Goal: Transaction & Acquisition: Obtain resource

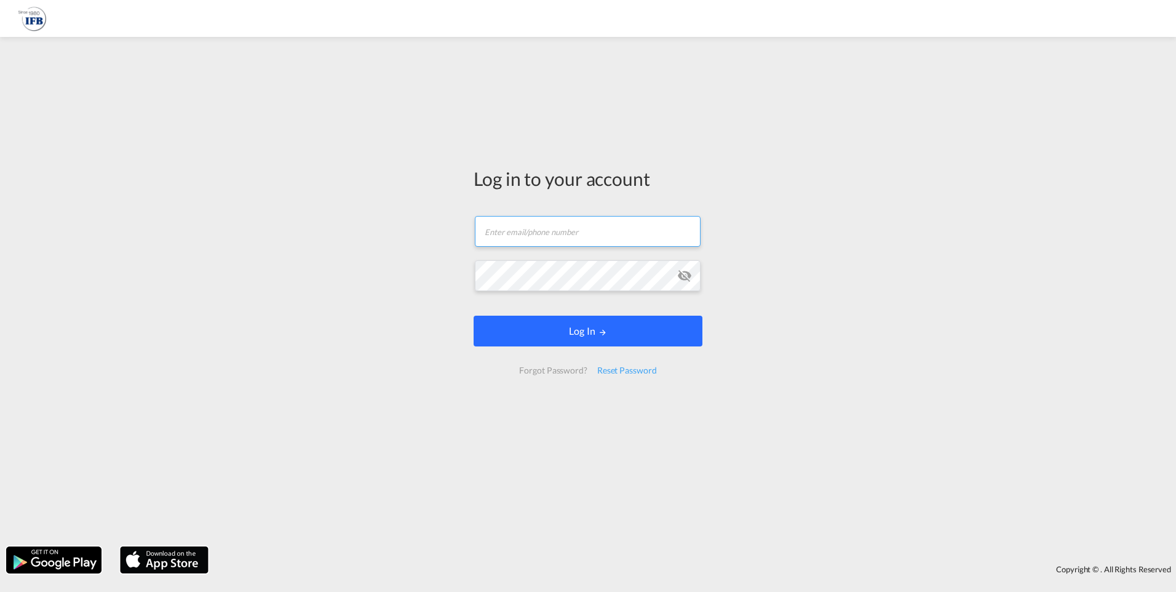
type input "[PERSON_NAME][EMAIL_ADDRESS][DOMAIN_NAME]"
click at [569, 338] on button "Log In" at bounding box center [588, 331] width 229 height 31
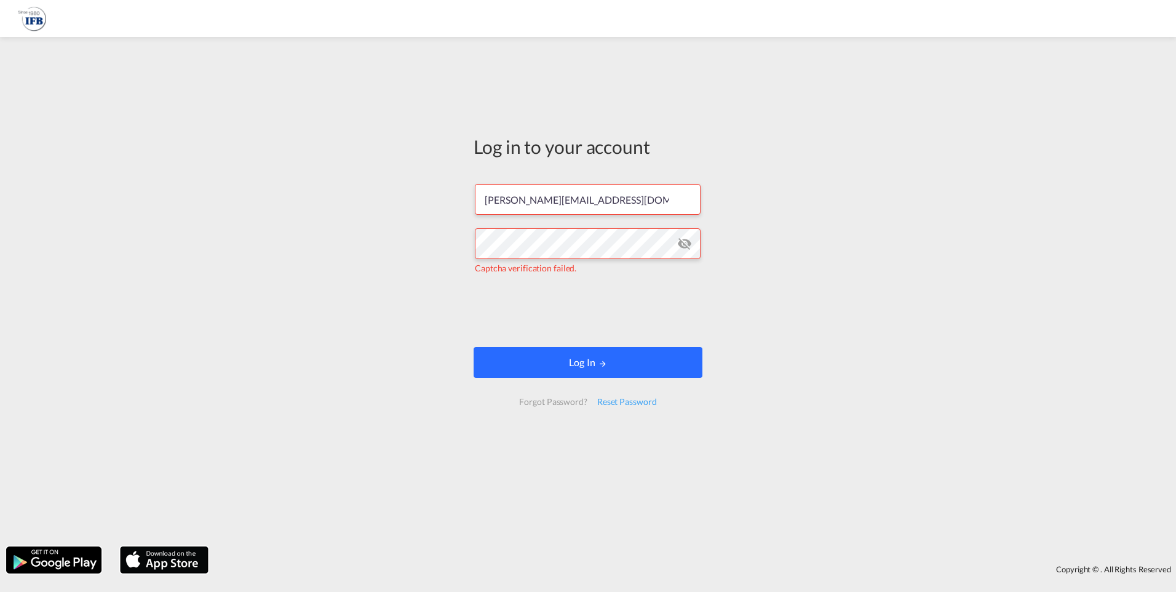
click at [578, 365] on button "Log In" at bounding box center [588, 362] width 229 height 31
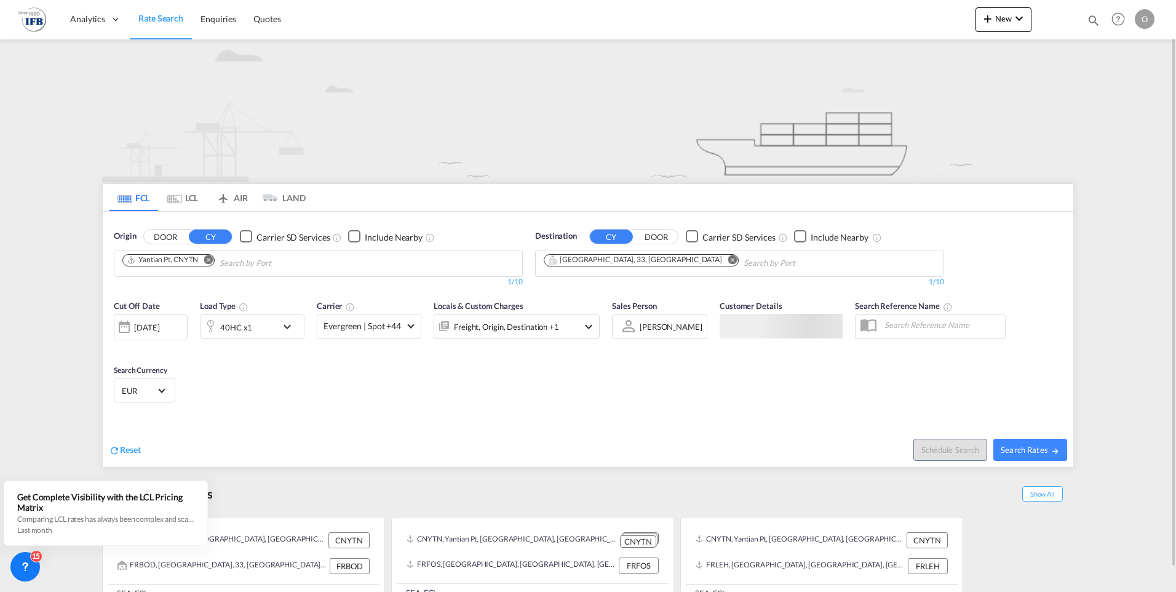
click at [728, 262] on md-icon "Remove" at bounding box center [732, 259] width 9 height 9
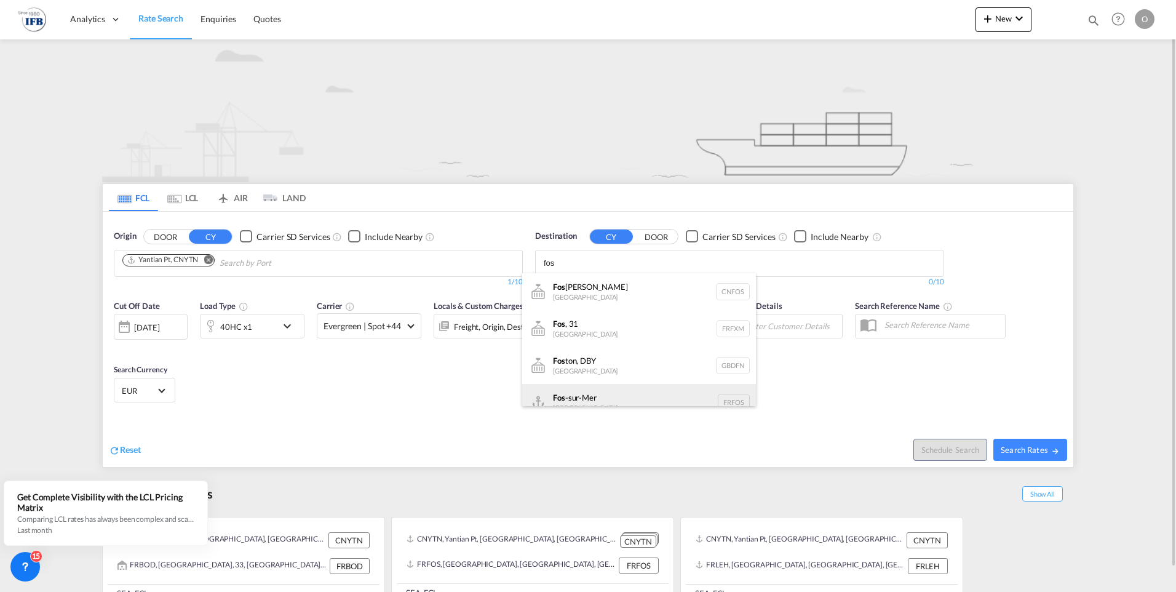
type input "fos"
click at [556, 399] on div "Fos -sur-Mer [GEOGRAPHIC_DATA] [GEOGRAPHIC_DATA]" at bounding box center [639, 402] width 234 height 37
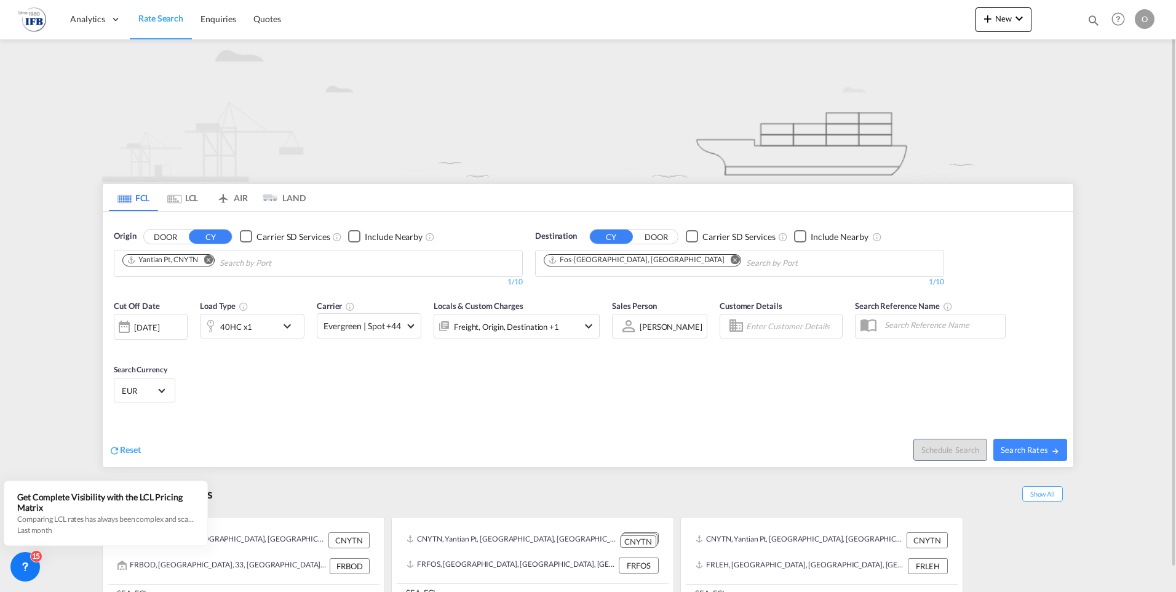
click at [154, 328] on div "[DATE]" at bounding box center [146, 327] width 25 height 11
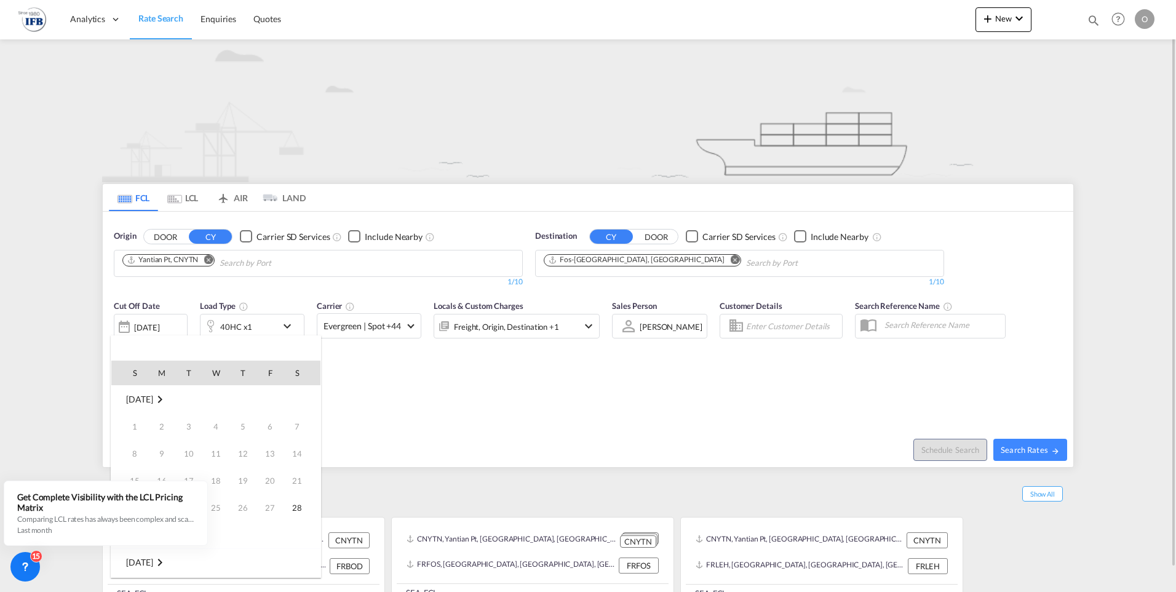
scroll to position [489, 0]
click at [224, 561] on span "1" at bounding box center [216, 562] width 25 height 25
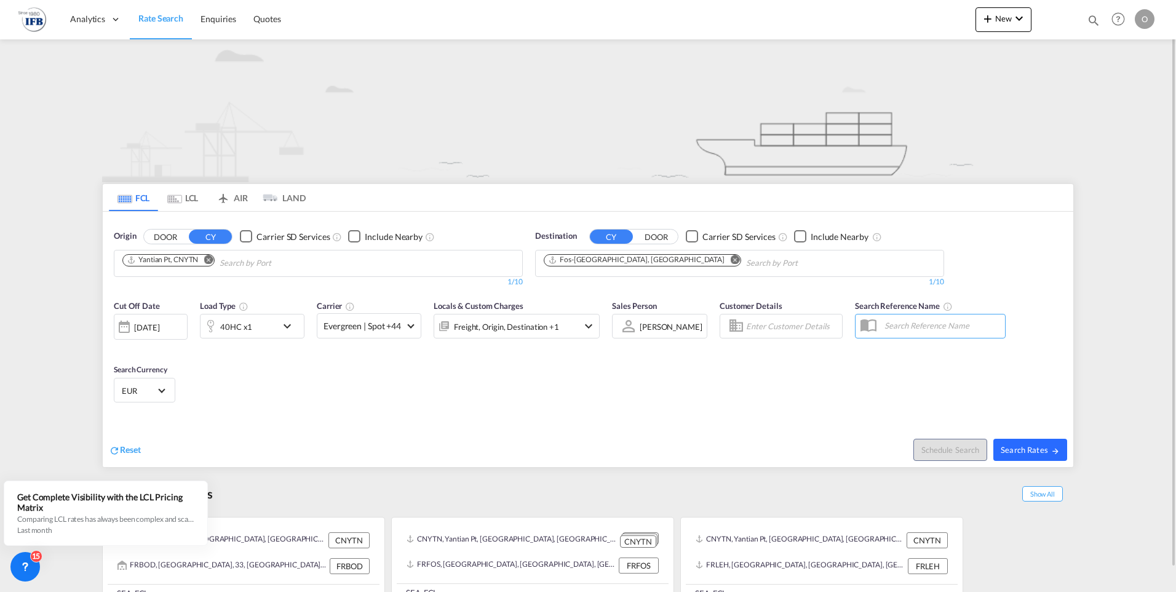
click at [1022, 455] on button "Search Rates" at bounding box center [1030, 450] width 74 height 22
type input "CNYTN to FRFOS / [DATE]"
